Goal: Transaction & Acquisition: Purchase product/service

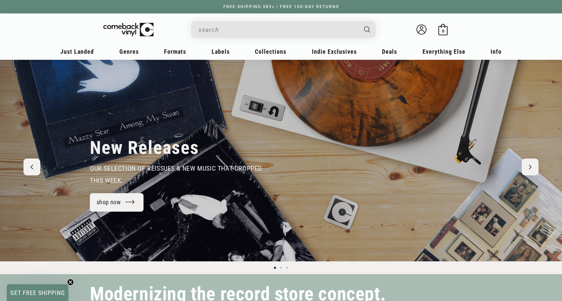
click at [219, 34] on input "Search" at bounding box center [278, 30] width 159 height 14
type input "angie mcmahon"
click at [360, 21] on button "Search" at bounding box center [368, 29] width 17 height 17
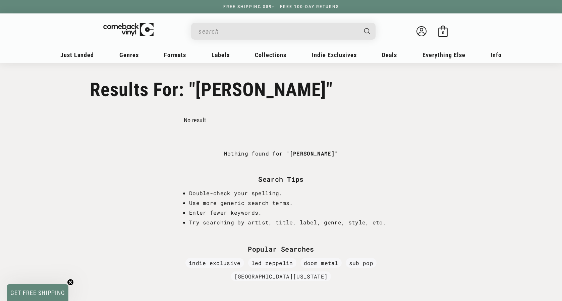
click at [212, 35] on input "Search" at bounding box center [278, 32] width 159 height 14
type input "mcmahon"
click at [360, 23] on button "Search" at bounding box center [368, 31] width 17 height 17
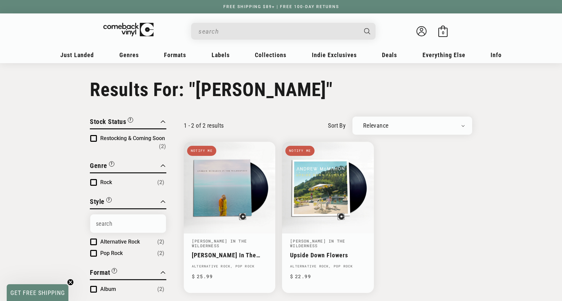
click at [243, 35] on input "Search" at bounding box center [278, 32] width 159 height 14
type input "meat wave"
click at [360, 23] on button "Search" at bounding box center [368, 31] width 17 height 17
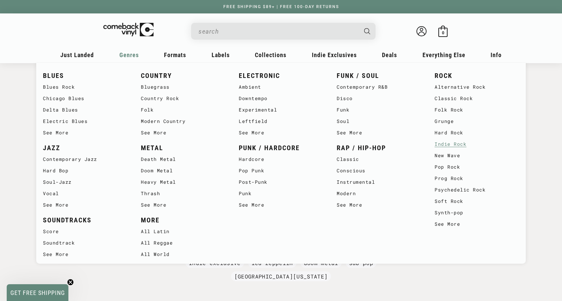
click at [450, 143] on link "Indie Rock" at bounding box center [477, 143] width 85 height 11
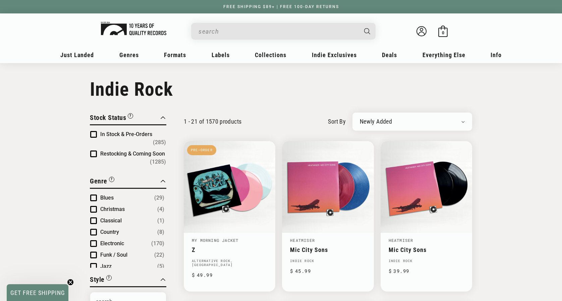
click at [131, 31] on img at bounding box center [133, 28] width 65 height 13
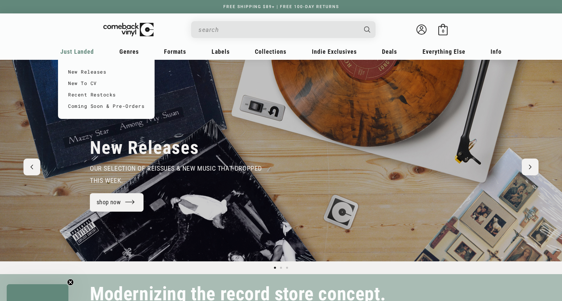
click at [78, 50] on span "Just Landed" at bounding box center [77, 51] width 34 height 7
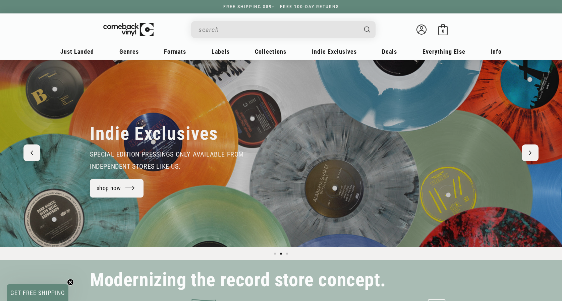
scroll to position [17, 0]
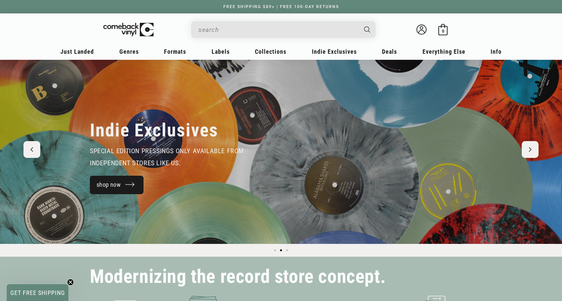
click at [118, 186] on link "shop now" at bounding box center [117, 185] width 54 height 18
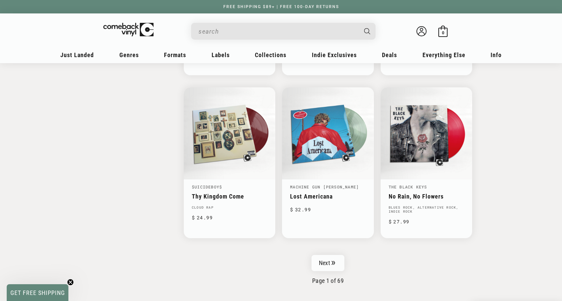
scroll to position [1011, 0]
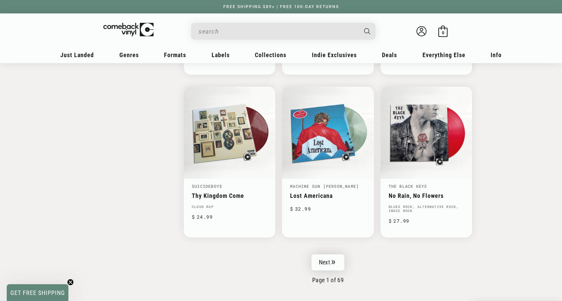
click at [322, 257] on link "Next" at bounding box center [328, 262] width 33 height 16
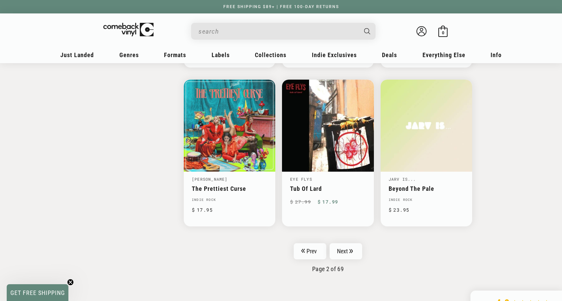
scroll to position [1036, 0]
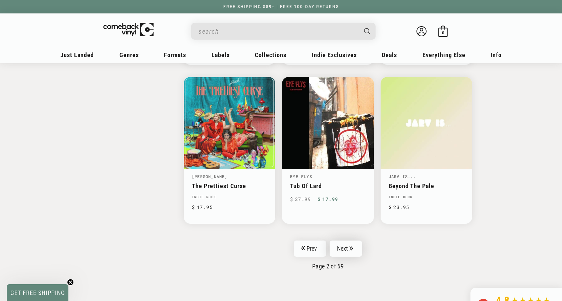
click at [343, 241] on link "Next" at bounding box center [346, 248] width 33 height 16
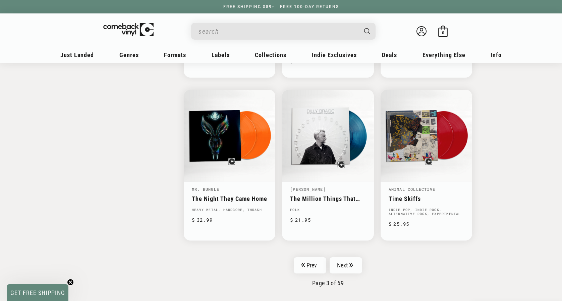
scroll to position [1011, 0]
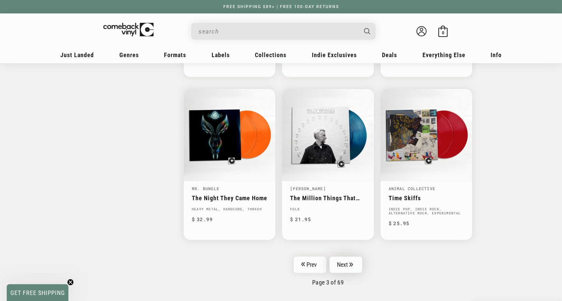
click at [344, 261] on link "Next" at bounding box center [346, 264] width 33 height 16
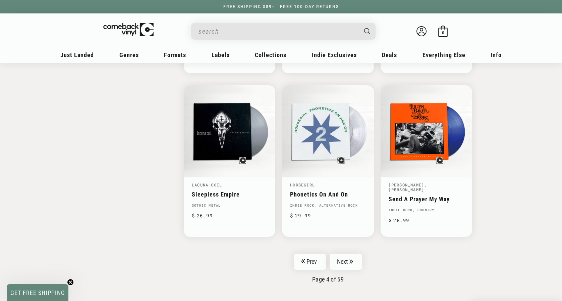
scroll to position [1019, 0]
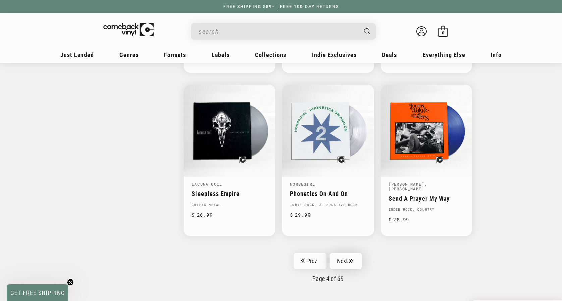
click at [342, 253] on link "Next" at bounding box center [346, 261] width 33 height 16
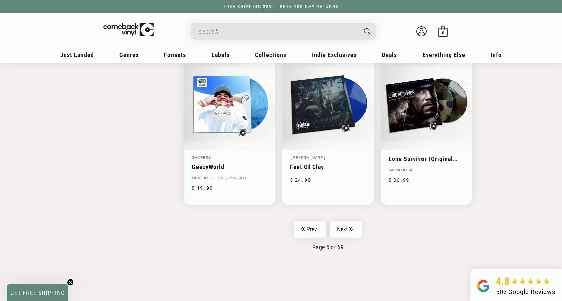
scroll to position [1045, 0]
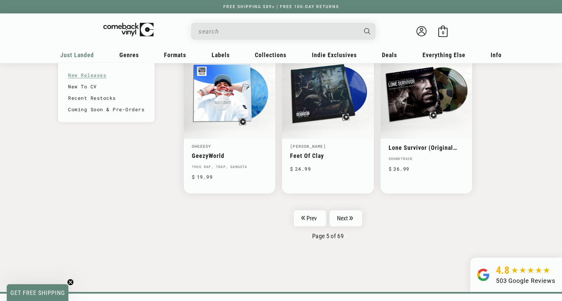
click at [84, 75] on link "New Releases" at bounding box center [106, 74] width 77 height 11
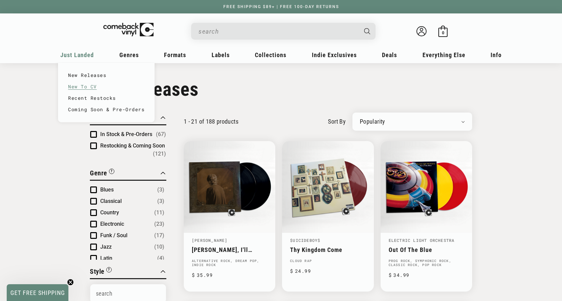
click at [83, 85] on link "New To CV" at bounding box center [106, 86] width 77 height 11
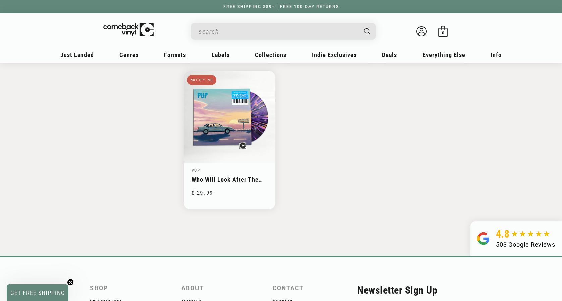
scroll to position [897, 0]
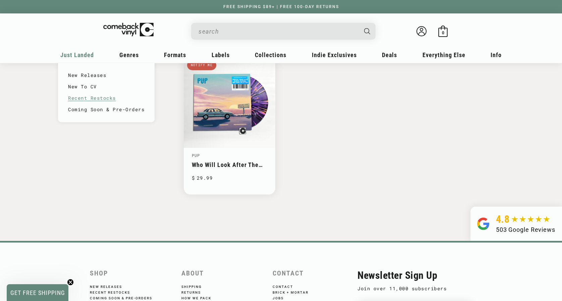
click at [85, 98] on link "Recent Restocks" at bounding box center [106, 97] width 77 height 11
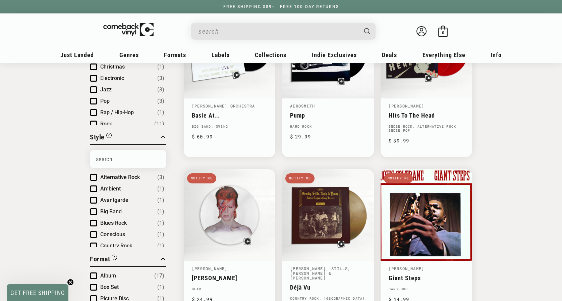
scroll to position [125, 0]
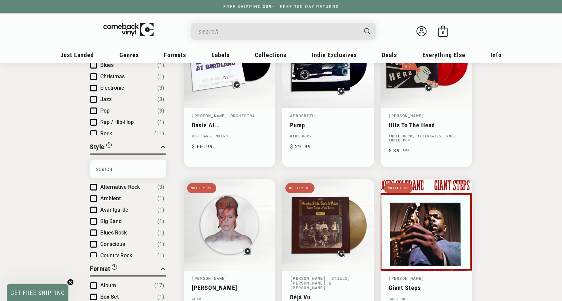
click at [221, 34] on input "Search" at bounding box center [278, 32] width 159 height 14
type input "getz gilberto"
click at [360, 23] on button "Search" at bounding box center [368, 31] width 17 height 17
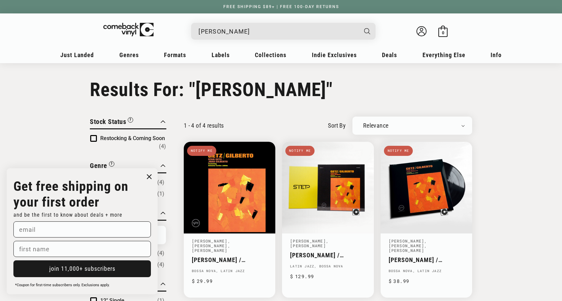
click at [243, 31] on input "getz gilberto" at bounding box center [278, 32] width 159 height 14
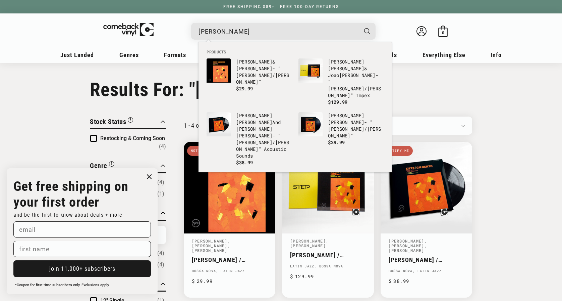
click at [243, 31] on input "getz gilberto" at bounding box center [278, 32] width 159 height 14
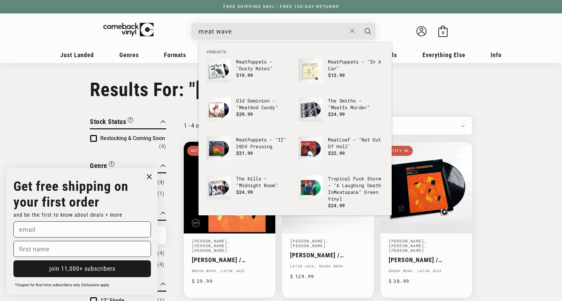
type input "meat wave"
click at [360, 23] on button "Search" at bounding box center [368, 31] width 17 height 17
